Goal: Task Accomplishment & Management: Manage account settings

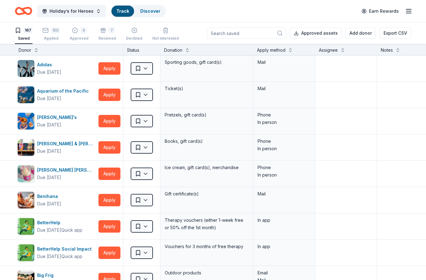
scroll to position [22, 0]
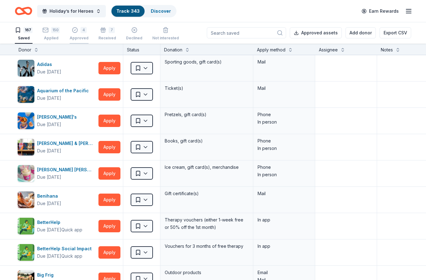
click at [80, 34] on div "4 Approved" at bounding box center [79, 34] width 19 height 14
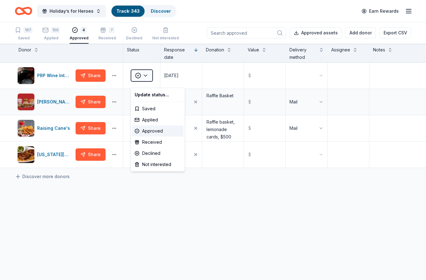
click at [150, 82] on html "Holiday’s for Heroes Track · 343 Discover Earn Rewards 167 Saved 150 Applied 4 …" at bounding box center [213, 140] width 426 height 280
click at [155, 144] on div "Received" at bounding box center [157, 142] width 51 height 11
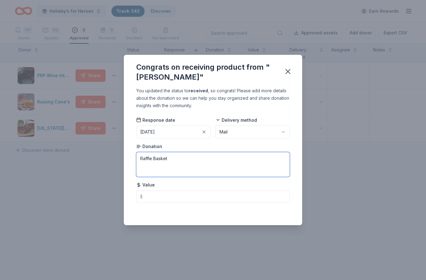
drag, startPoint x: 172, startPoint y: 162, endPoint x: 115, endPoint y: 166, distance: 57.8
click at [115, 166] on div "Congrats on receiving product from "[PERSON_NAME]" You updated the status to re…" at bounding box center [213, 140] width 426 height 280
type textarea "R"
type textarea "Gift Card"
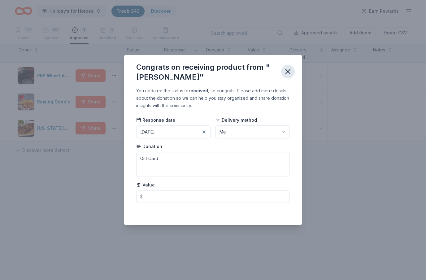
click at [288, 71] on icon "button" at bounding box center [288, 71] width 4 height 4
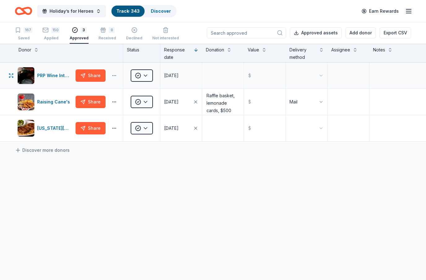
click at [117, 73] on button "button" at bounding box center [114, 75] width 12 height 5
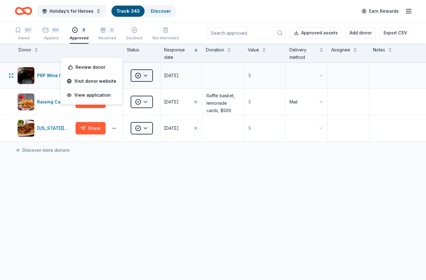
click at [149, 58] on html "Holiday’s for Heroes Track · 343 Discover Earn Rewards 167 Saved 150 Applied 3 …" at bounding box center [213, 140] width 426 height 280
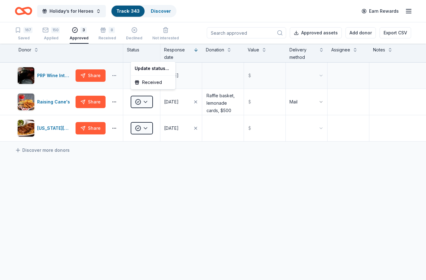
click at [115, 53] on html "Holiday’s for Heroes Track · 343 Discover Earn Rewards 167 Saved 150 Applied 3 …" at bounding box center [213, 140] width 426 height 280
click at [116, 73] on button "button" at bounding box center [114, 75] width 12 height 5
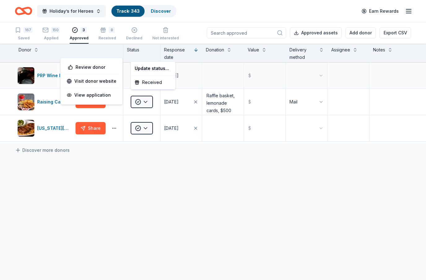
click at [148, 55] on html "Holiday’s for Heroes Track · 343 Discover Earn Rewards 167 Saved 150 Applied 3 …" at bounding box center [213, 140] width 426 height 280
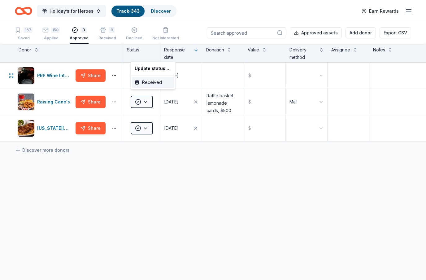
click at [158, 85] on div "Received" at bounding box center [153, 82] width 42 height 11
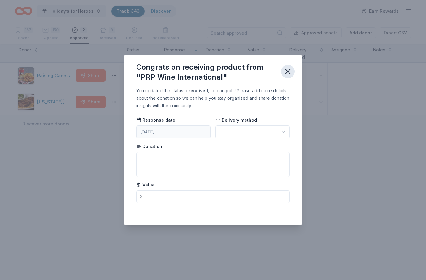
click at [286, 74] on icon "button" at bounding box center [288, 71] width 4 height 4
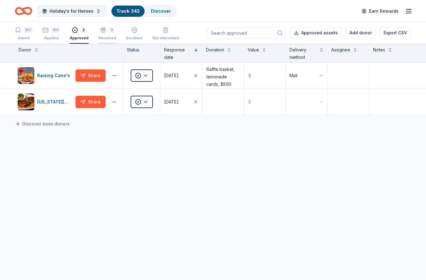
click at [106, 33] on div "Received" at bounding box center [107, 35] width 18 height 5
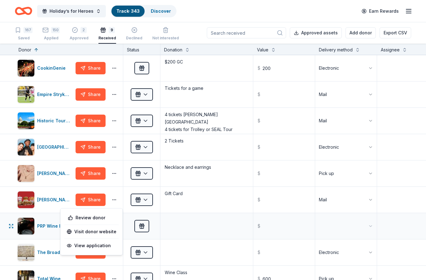
click at [116, 224] on button "button" at bounding box center [114, 226] width 12 height 5
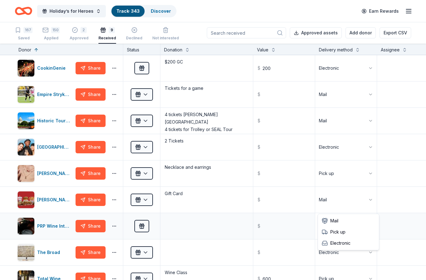
click at [373, 202] on html "Holiday’s for Heroes Track · 343 Discover Earn Rewards 167 Saved 150 Applied 2 …" at bounding box center [213, 140] width 426 height 280
click at [84, 35] on div "2 Approved" at bounding box center [79, 34] width 19 height 14
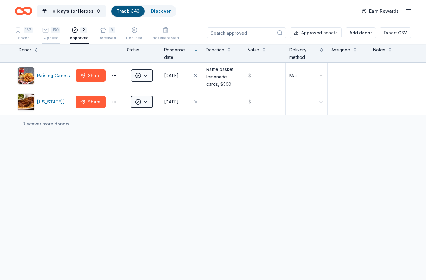
click at [52, 35] on div "150 Applied" at bounding box center [50, 34] width 17 height 14
